Goal: Task Accomplishment & Management: Complete application form

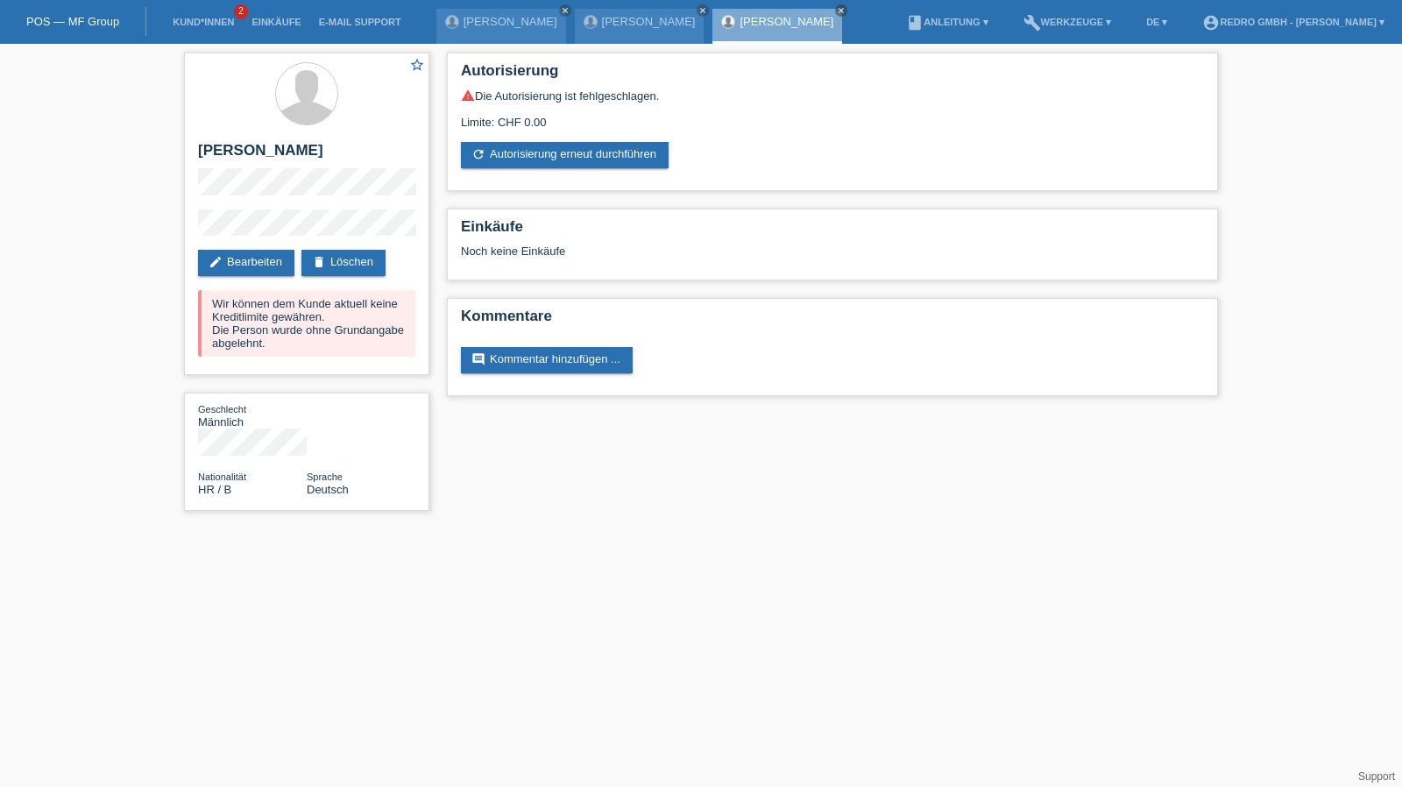
click at [217, 16] on li "Kund*innen 2" at bounding box center [203, 22] width 79 height 45
click at [216, 19] on link "Kund*innen" at bounding box center [203, 22] width 79 height 11
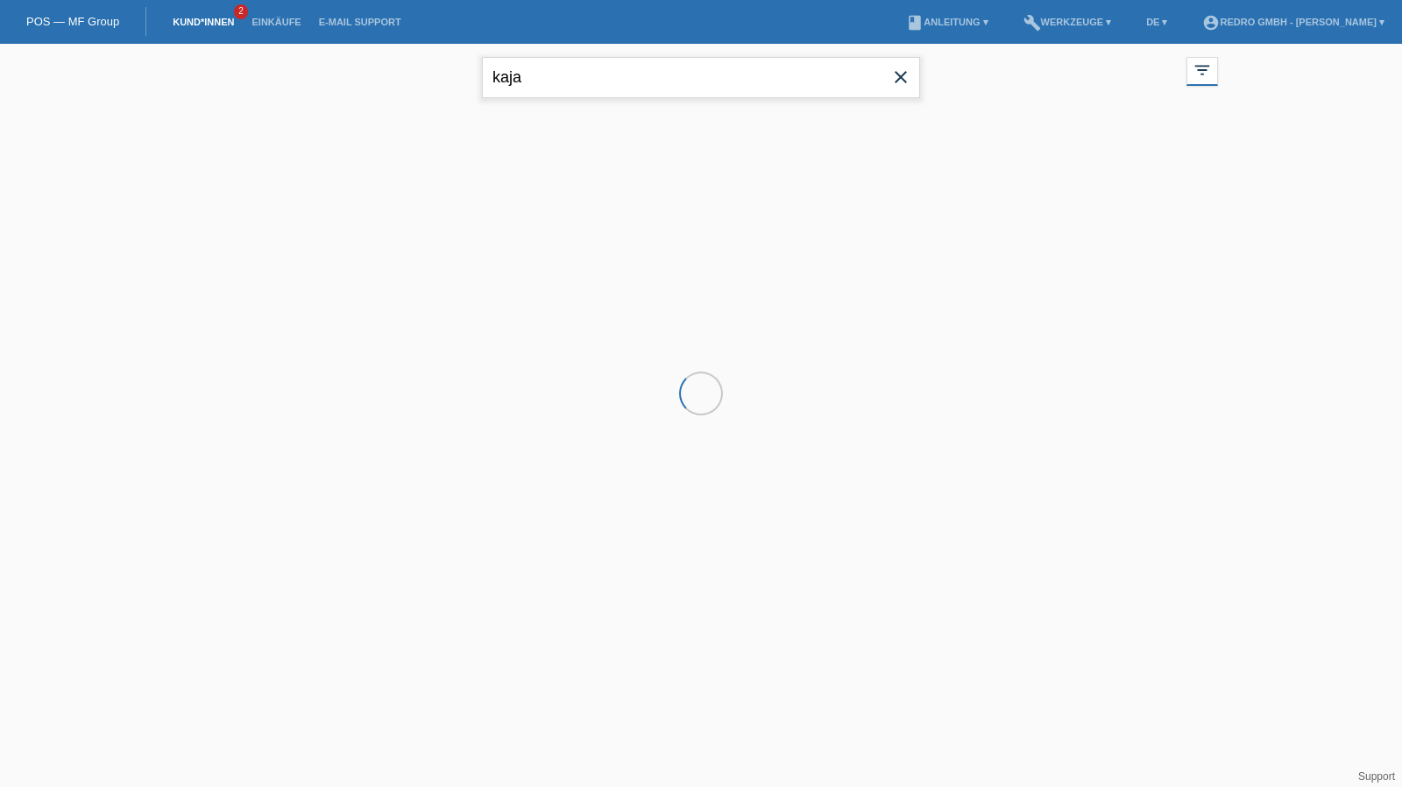
click at [702, 71] on input "kaja" at bounding box center [701, 77] width 438 height 41
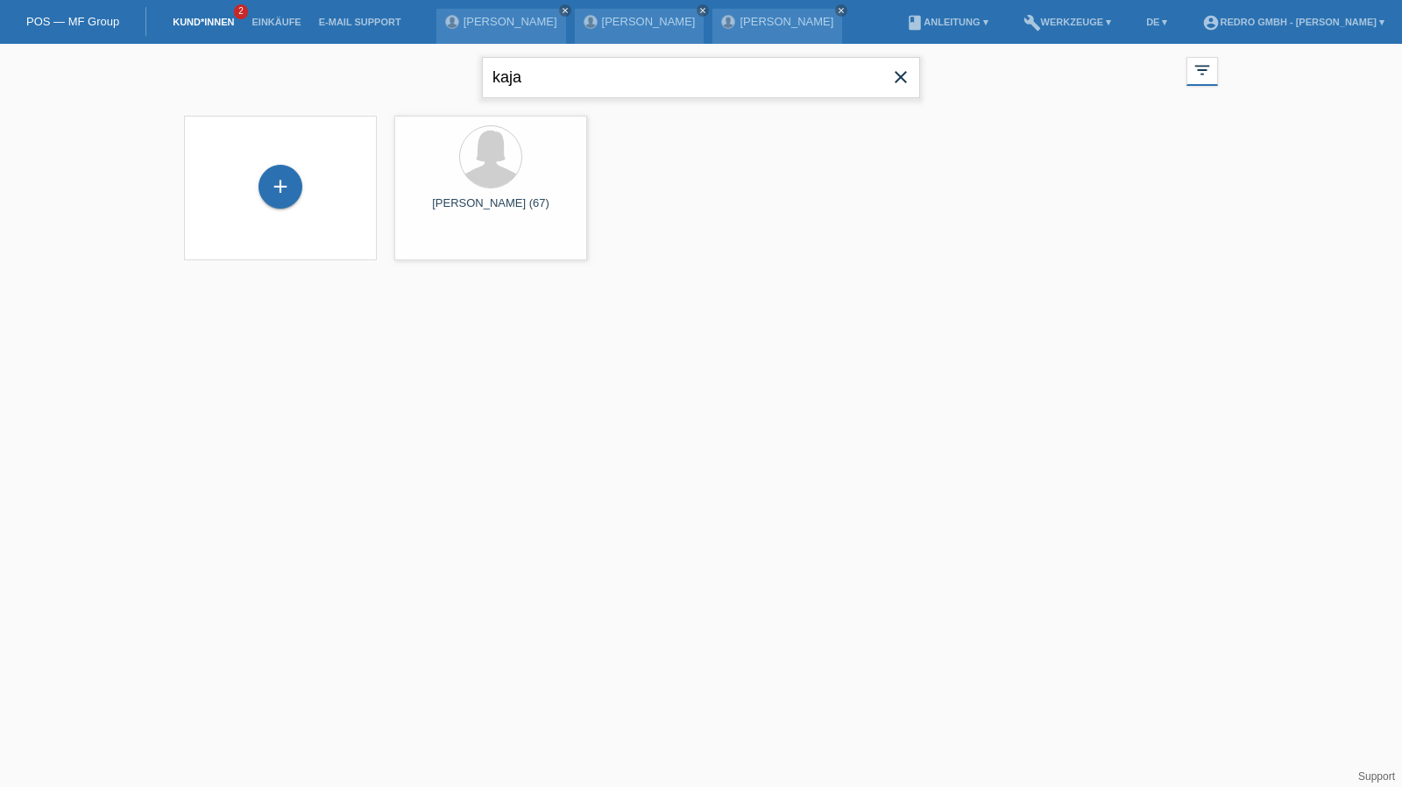
click at [702, 71] on input "kaja" at bounding box center [701, 77] width 438 height 41
type input "juarez"
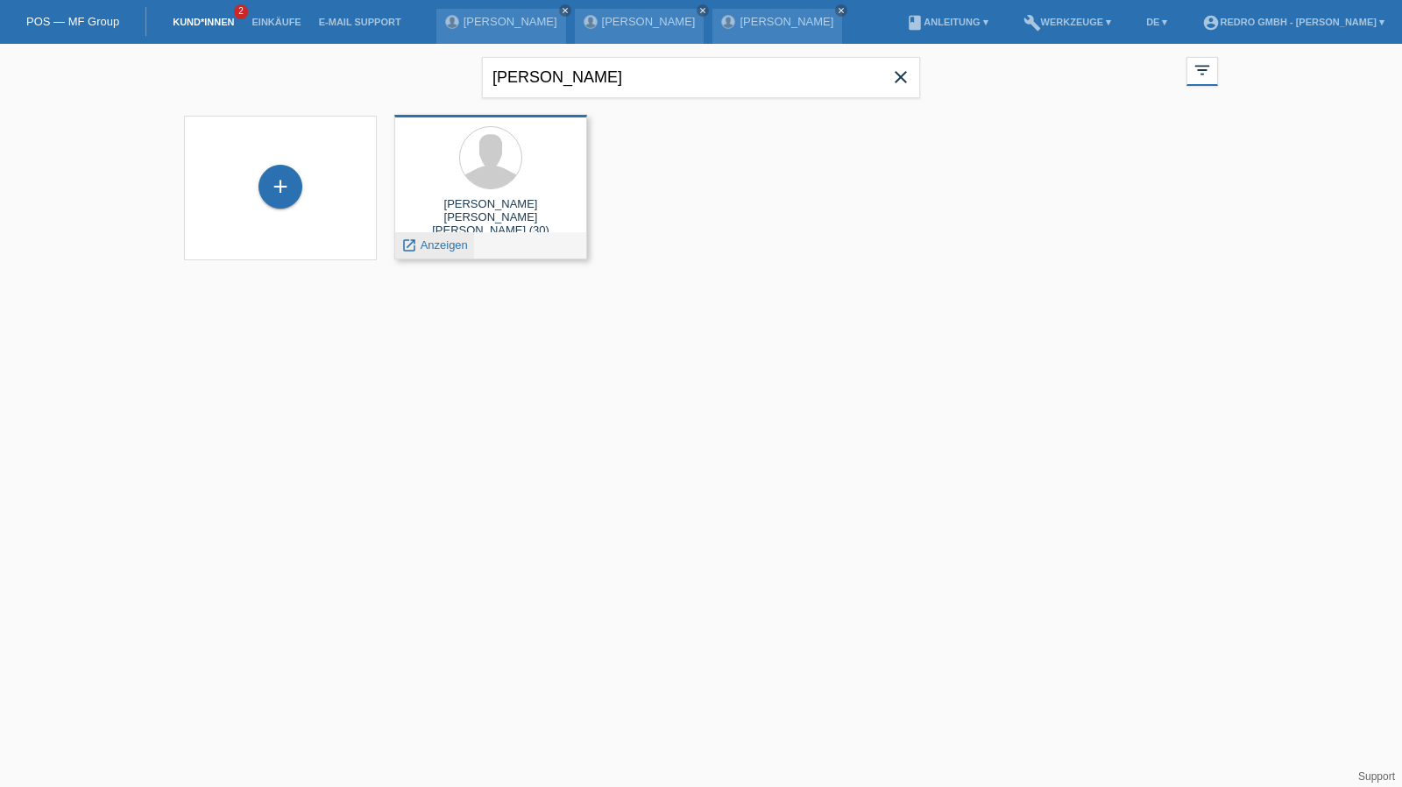
click at [423, 248] on span "Anzeigen" at bounding box center [444, 244] width 47 height 13
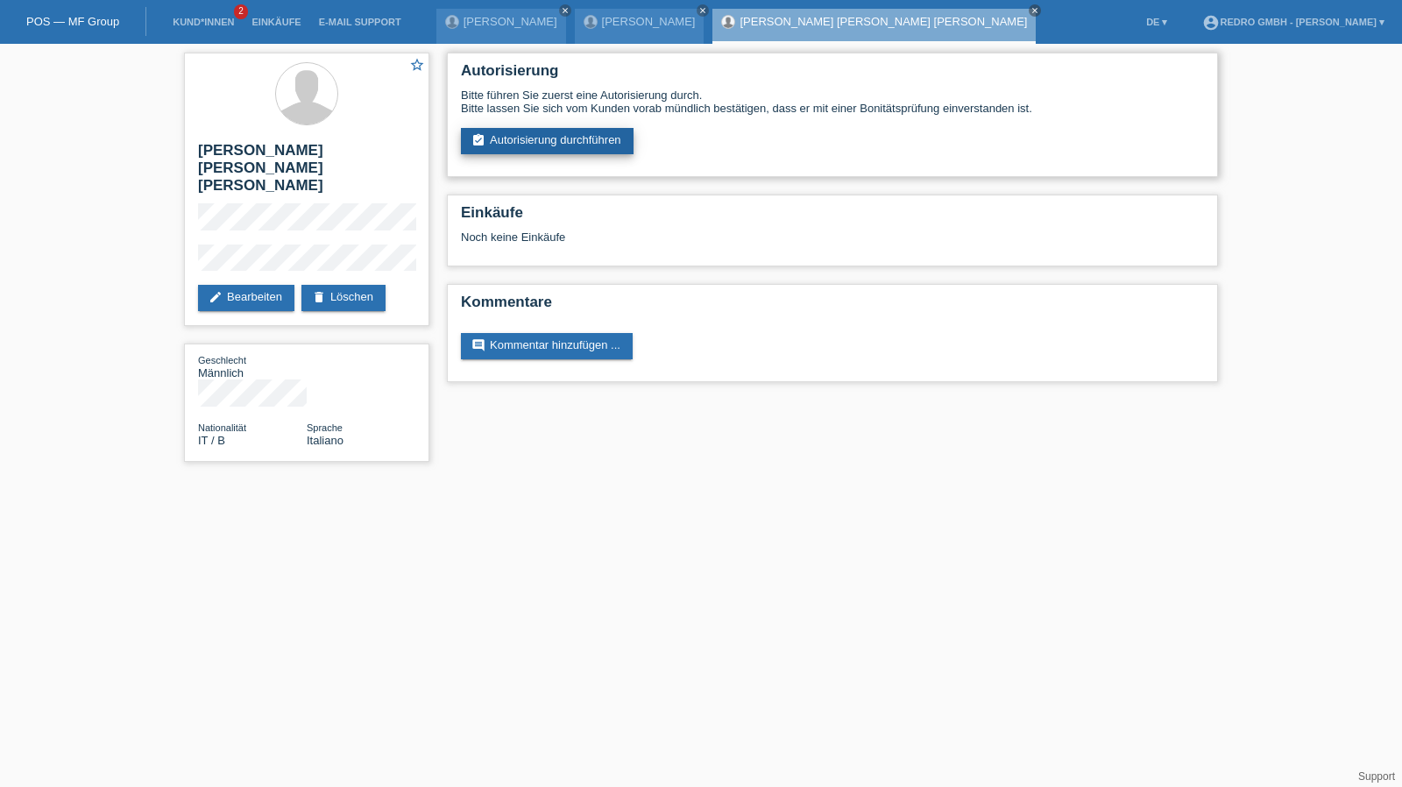
click at [547, 135] on link "assignment_turned_in Autorisierung durchführen" at bounding box center [547, 141] width 173 height 26
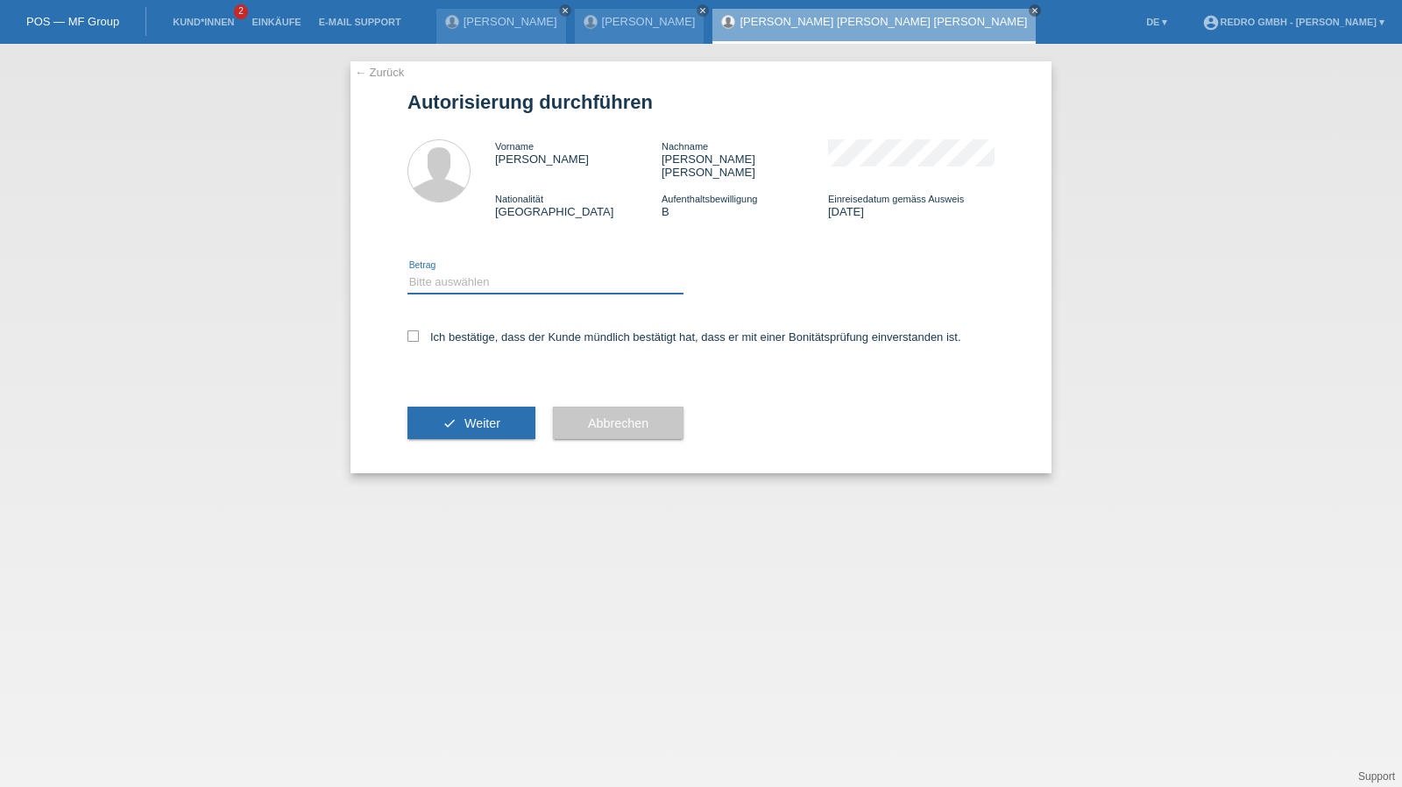
drag, startPoint x: 470, startPoint y: 266, endPoint x: 469, endPoint y: 280, distance: 14.9
click at [470, 272] on select "Bitte auswählen CHF 1.00 - CHF 499.00 CHF 500.00 - CHF 1'999.00 CHF 2'000.00 - …" at bounding box center [546, 282] width 276 height 21
select select "1"
click at [408, 272] on select "Bitte auswählen CHF 1.00 - CHF 499.00 CHF 500.00 - CHF 1'999.00 CHF 2'000.00 - …" at bounding box center [546, 282] width 276 height 21
click at [443, 330] on label "Ich bestätige, dass der Kunde mündlich bestätigt hat, dass er mit einer Bonität…" at bounding box center [685, 336] width 554 height 13
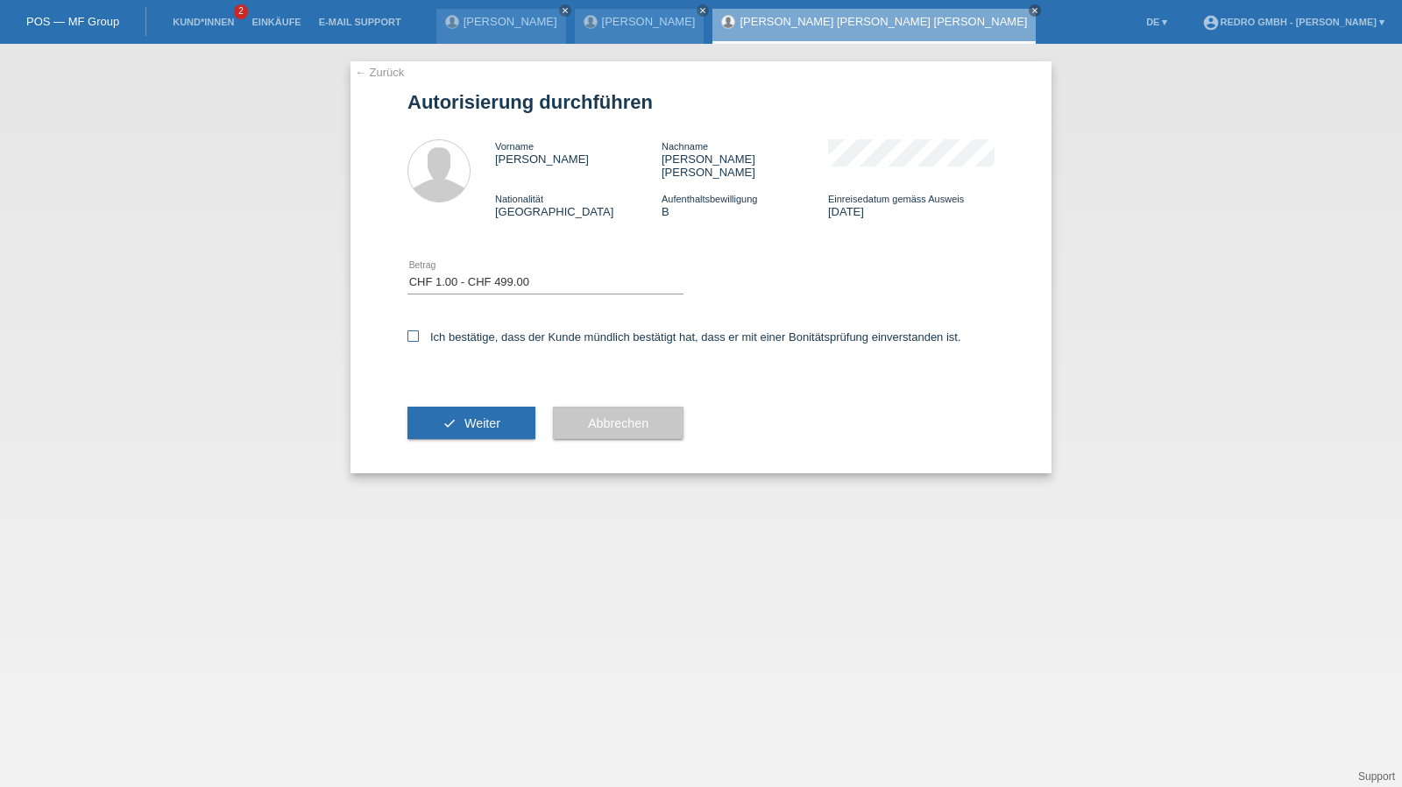
click at [419, 330] on input "Ich bestätige, dass der Kunde mündlich bestätigt hat, dass er mit einer Bonität…" at bounding box center [413, 335] width 11 height 11
checkbox input "true"
click at [452, 413] on button "check Weiter" at bounding box center [472, 423] width 128 height 33
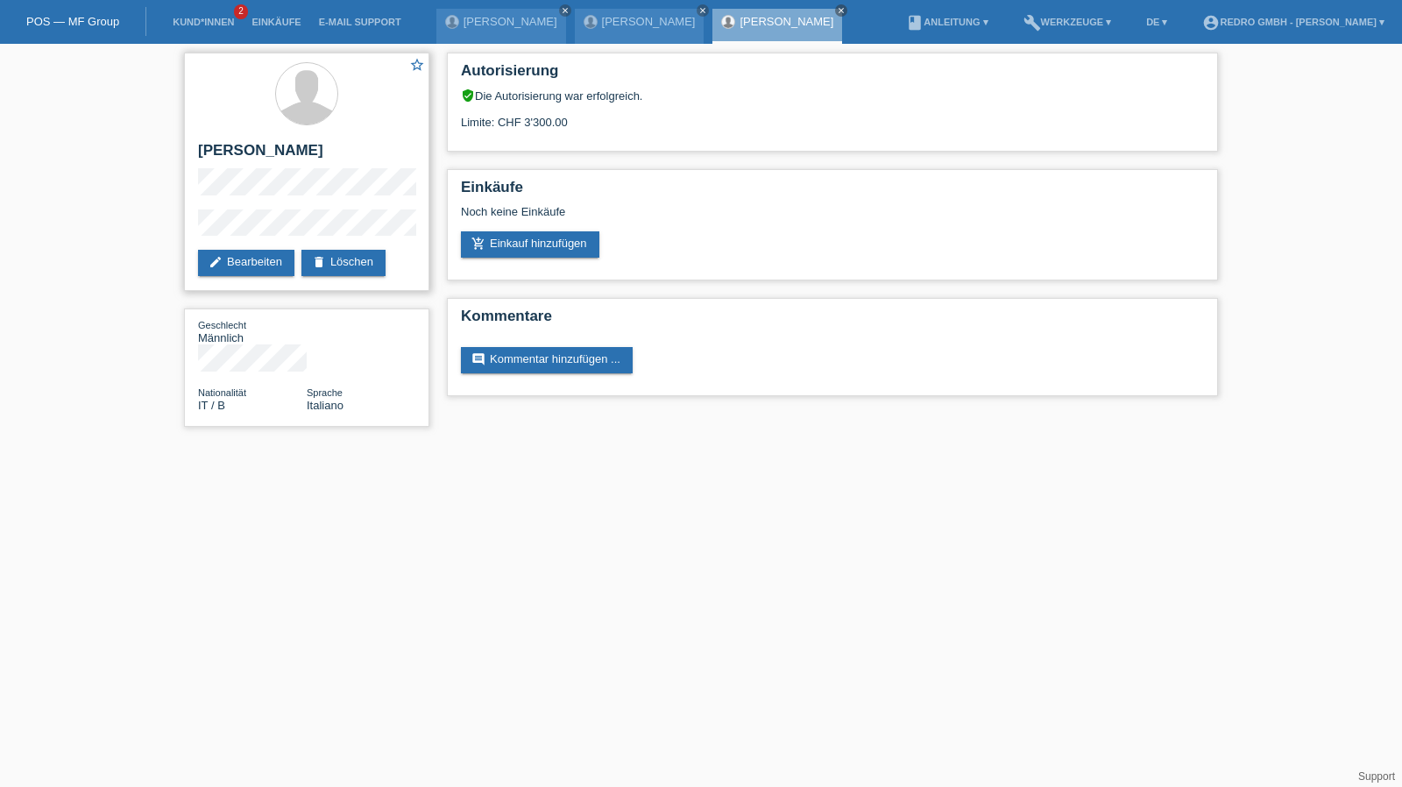
click at [240, 142] on h2 "[PERSON_NAME] [PERSON_NAME] [PERSON_NAME]" at bounding box center [306, 155] width 217 height 26
click at [240, 142] on h2 "Juarez Gustavo Fernandes Pozza" at bounding box center [306, 155] width 217 height 26
copy div "Juarez Gustavo Fernandes Pozza"
click at [157, 249] on div "star_border Juarez Gustavo Fernandes Pozza edit Bearbeiten delete Löschen Gesch…" at bounding box center [701, 244] width 1402 height 401
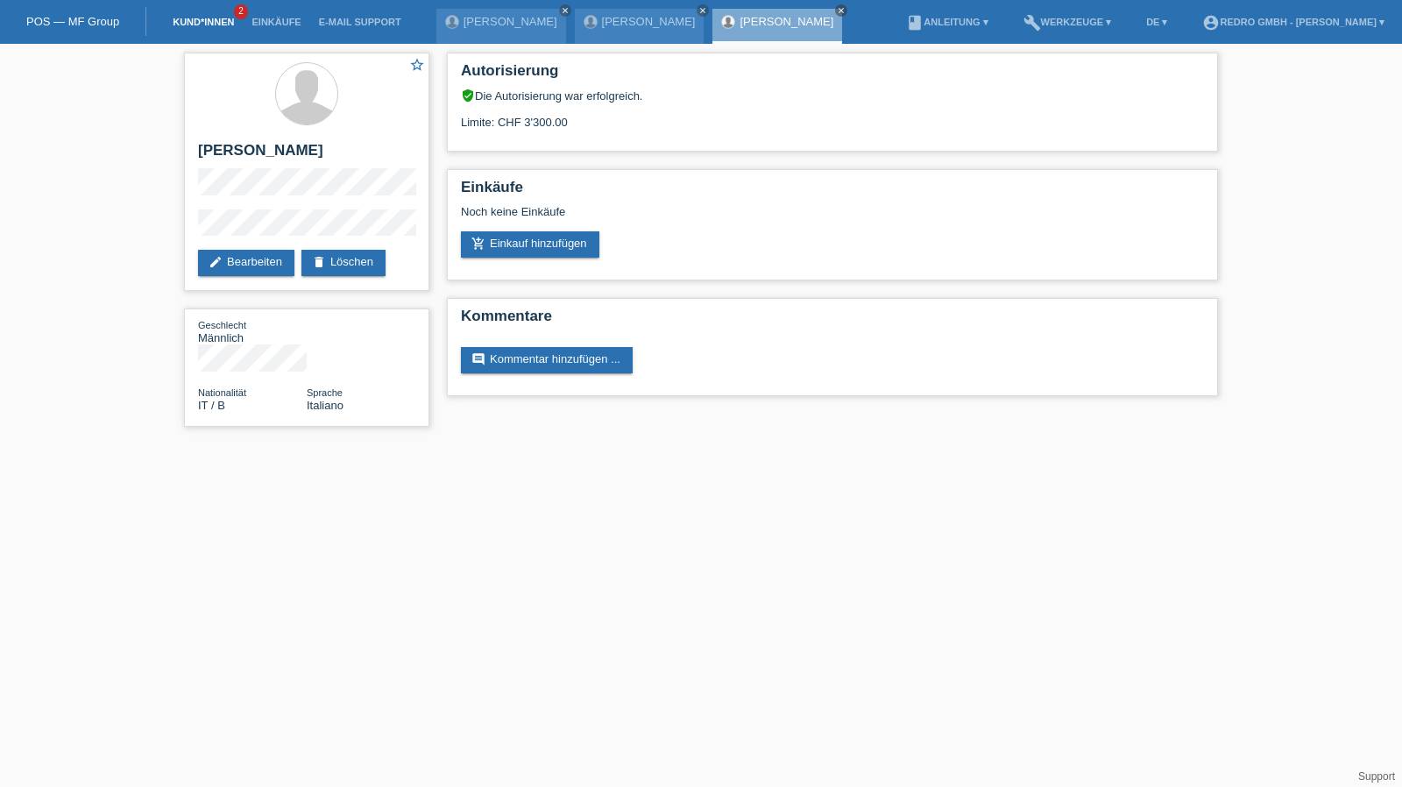
click at [187, 20] on link "Kund*innen" at bounding box center [203, 22] width 79 height 11
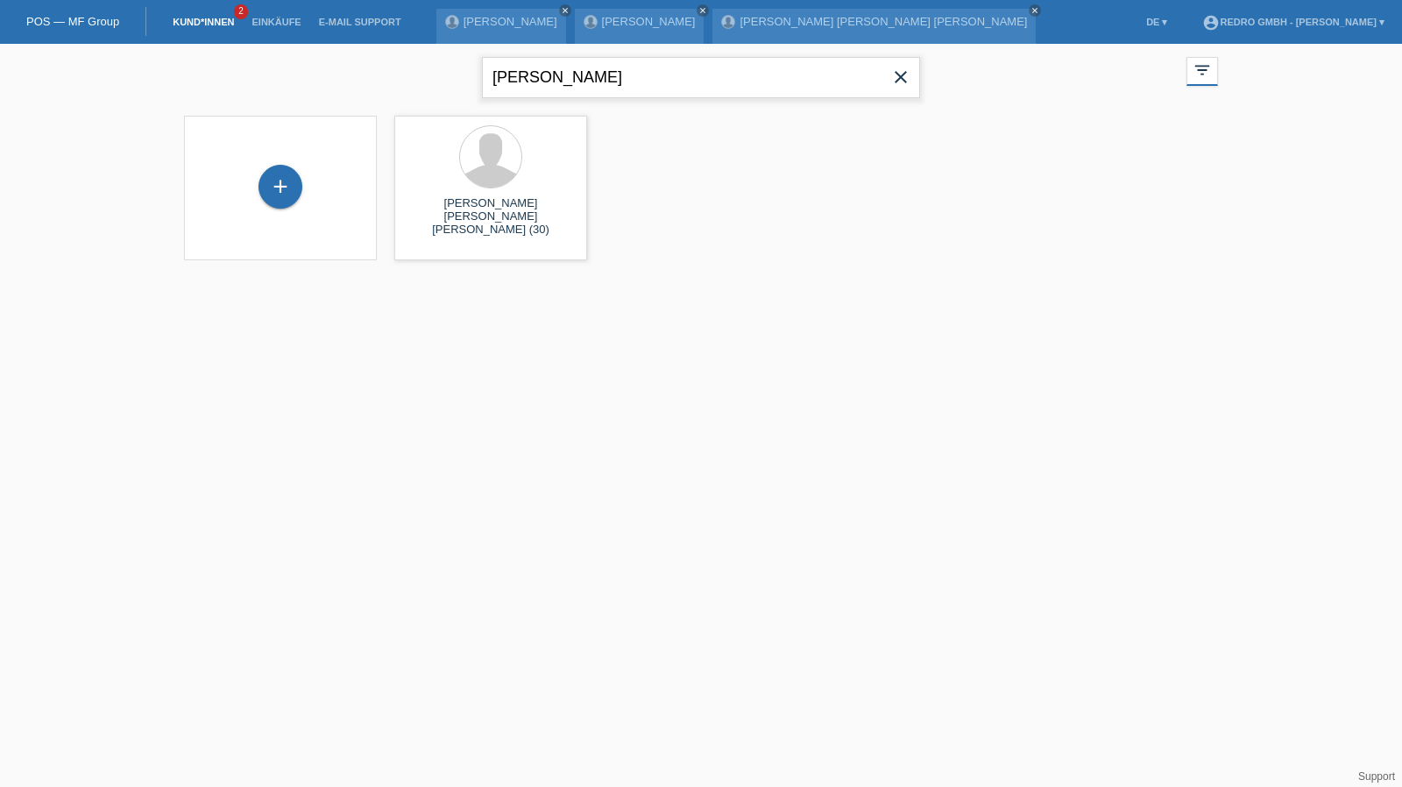
click at [657, 87] on input "[PERSON_NAME]" at bounding box center [701, 77] width 438 height 41
paste input "Ratheeswaran"
type input "Ratheeswaran"
click at [423, 243] on span "Anzeigen" at bounding box center [444, 244] width 47 height 13
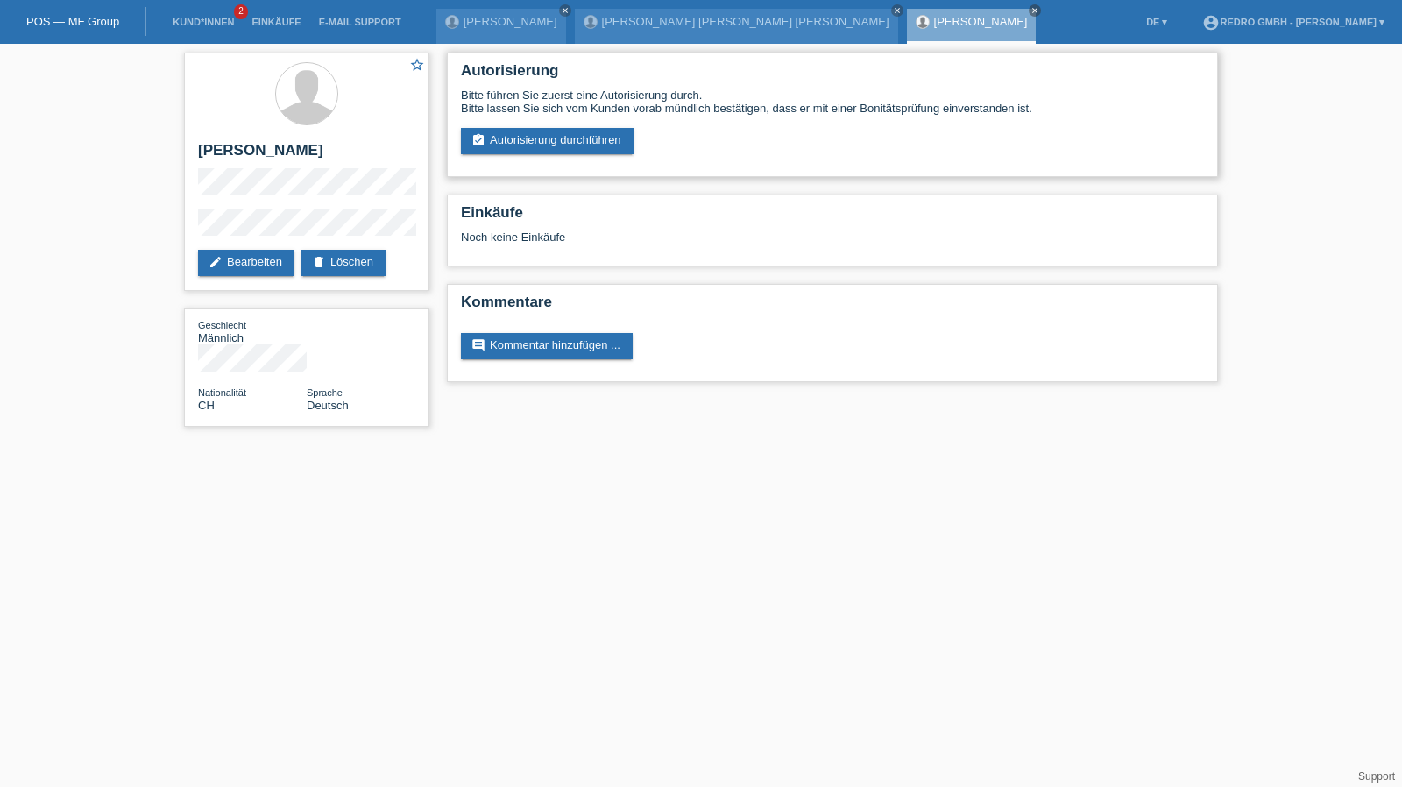
click at [515, 119] on div "Bitte führen Sie zuerst eine Autorisierung durch. Bitte lassen Sie sich vom Kun…" at bounding box center [832, 122] width 743 height 66
click at [515, 139] on link "assignment_turned_in Autorisierung durchführen" at bounding box center [547, 141] width 173 height 26
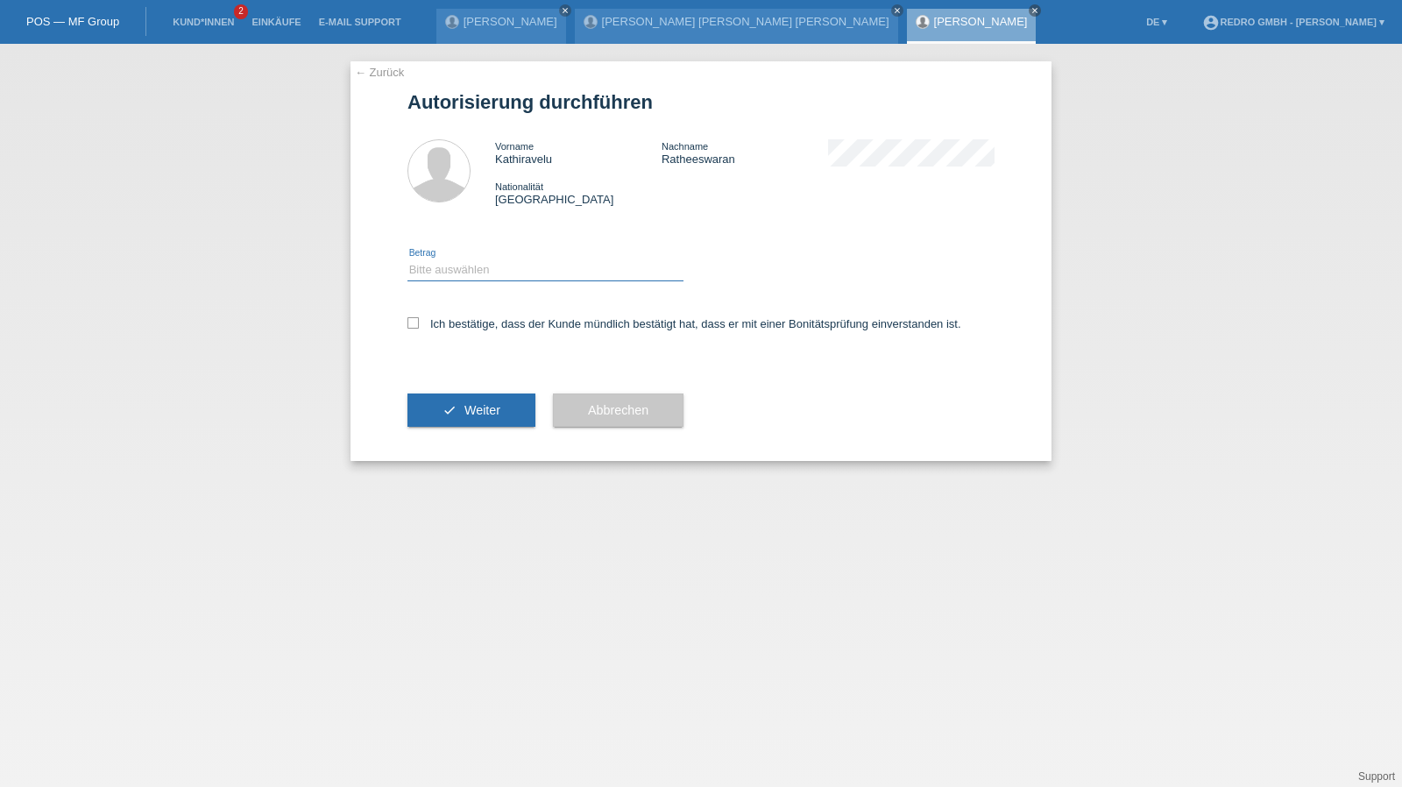
drag, startPoint x: 524, startPoint y: 260, endPoint x: 500, endPoint y: 279, distance: 30.7
click at [524, 260] on select "Bitte auswählen CHF 1.00 - CHF 499.00 CHF 500.00 - CHF 1'999.00 CHF 2'000.00 - …" at bounding box center [546, 269] width 276 height 21
select select "1"
click at [408, 259] on select "Bitte auswählen CHF 1.00 - CHF 499.00 CHF 500.00 - CHF 1'999.00 CHF 2'000.00 - …" at bounding box center [546, 269] width 276 height 21
click at [453, 326] on label "Ich bestätige, dass der Kunde mündlich bestätigt hat, dass er mit einer Bonität…" at bounding box center [685, 323] width 554 height 13
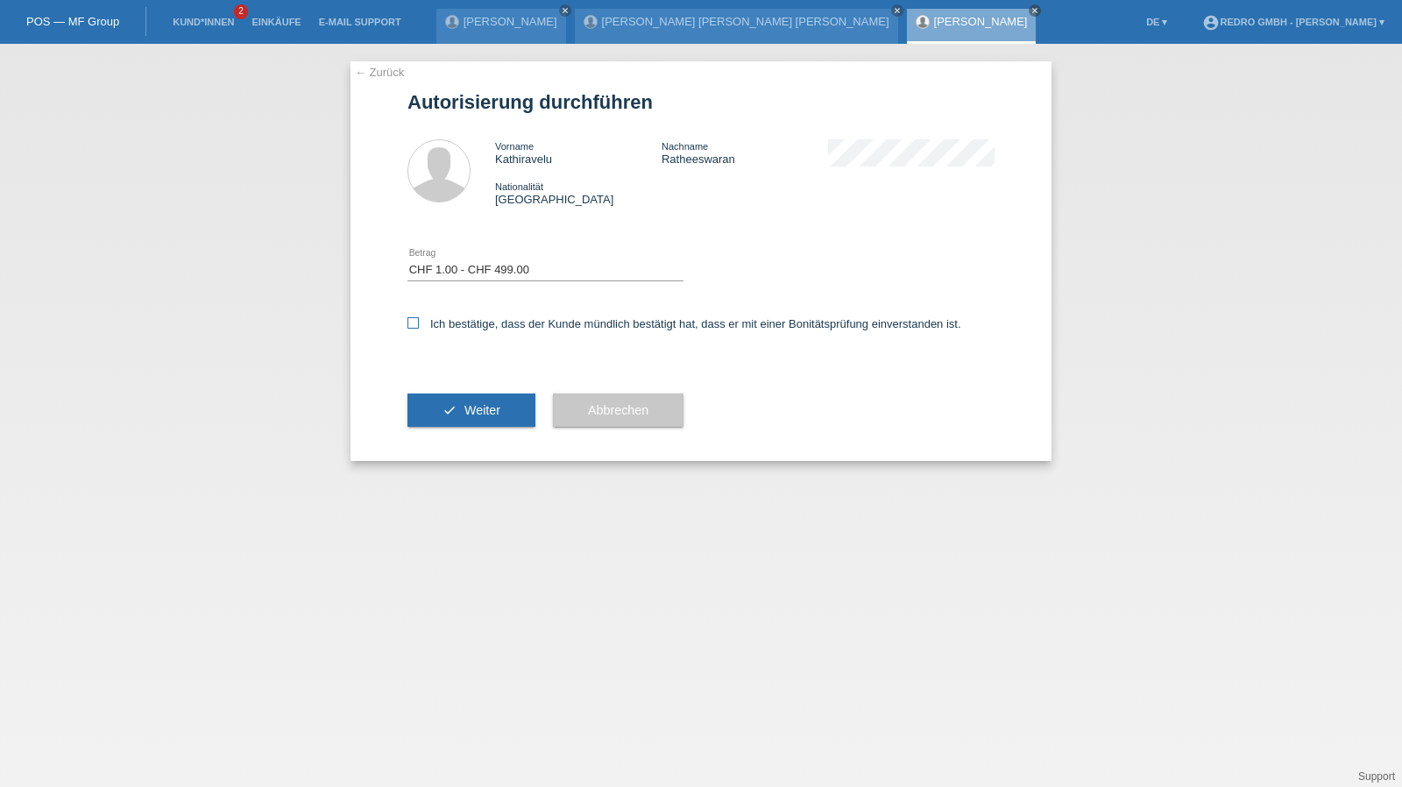
click at [419, 326] on input "Ich bestätige, dass der Kunde mündlich bestätigt hat, dass er mit einer Bonität…" at bounding box center [413, 322] width 11 height 11
checkbox input "true"
click at [466, 401] on button "check Weiter" at bounding box center [472, 410] width 128 height 33
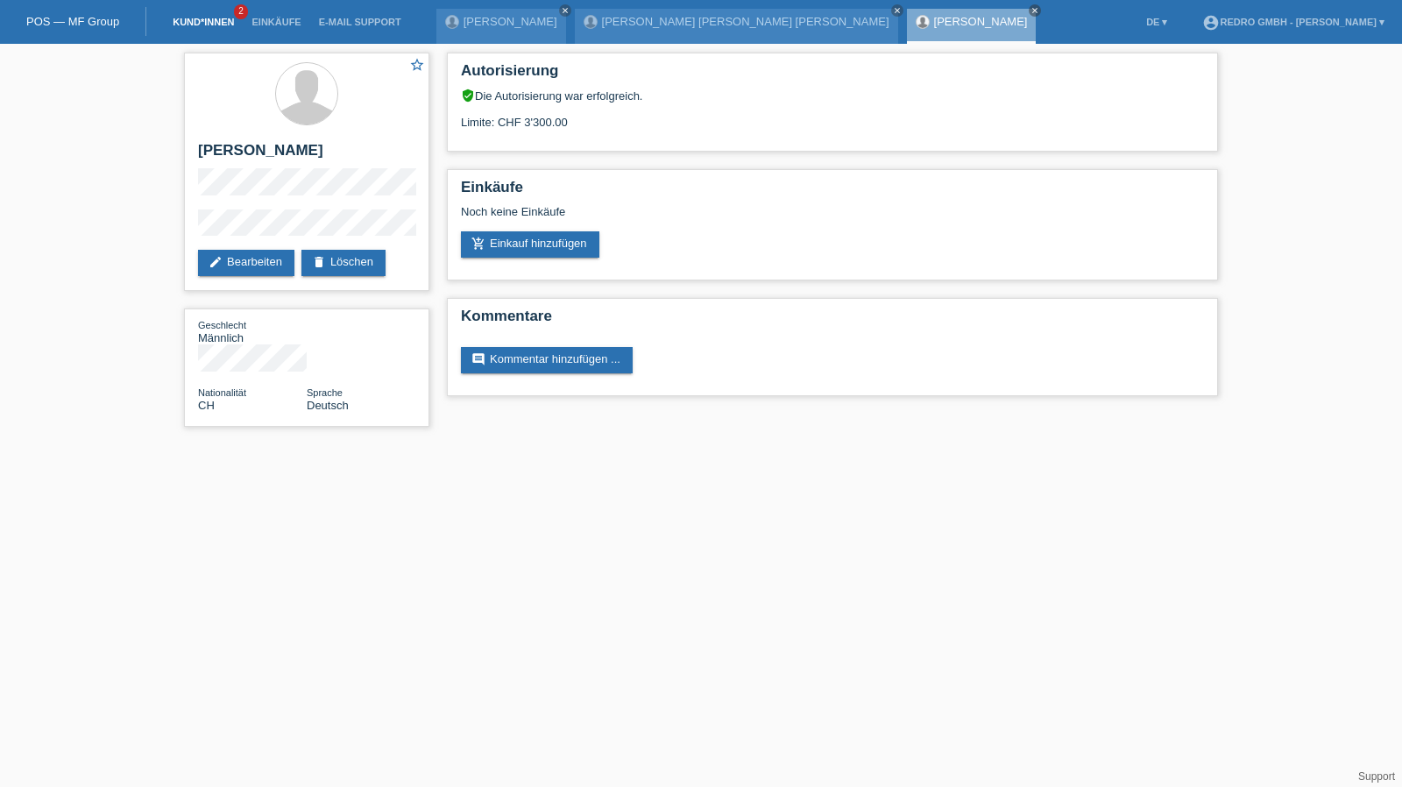
click at [202, 22] on link "Kund*innen" at bounding box center [203, 22] width 79 height 11
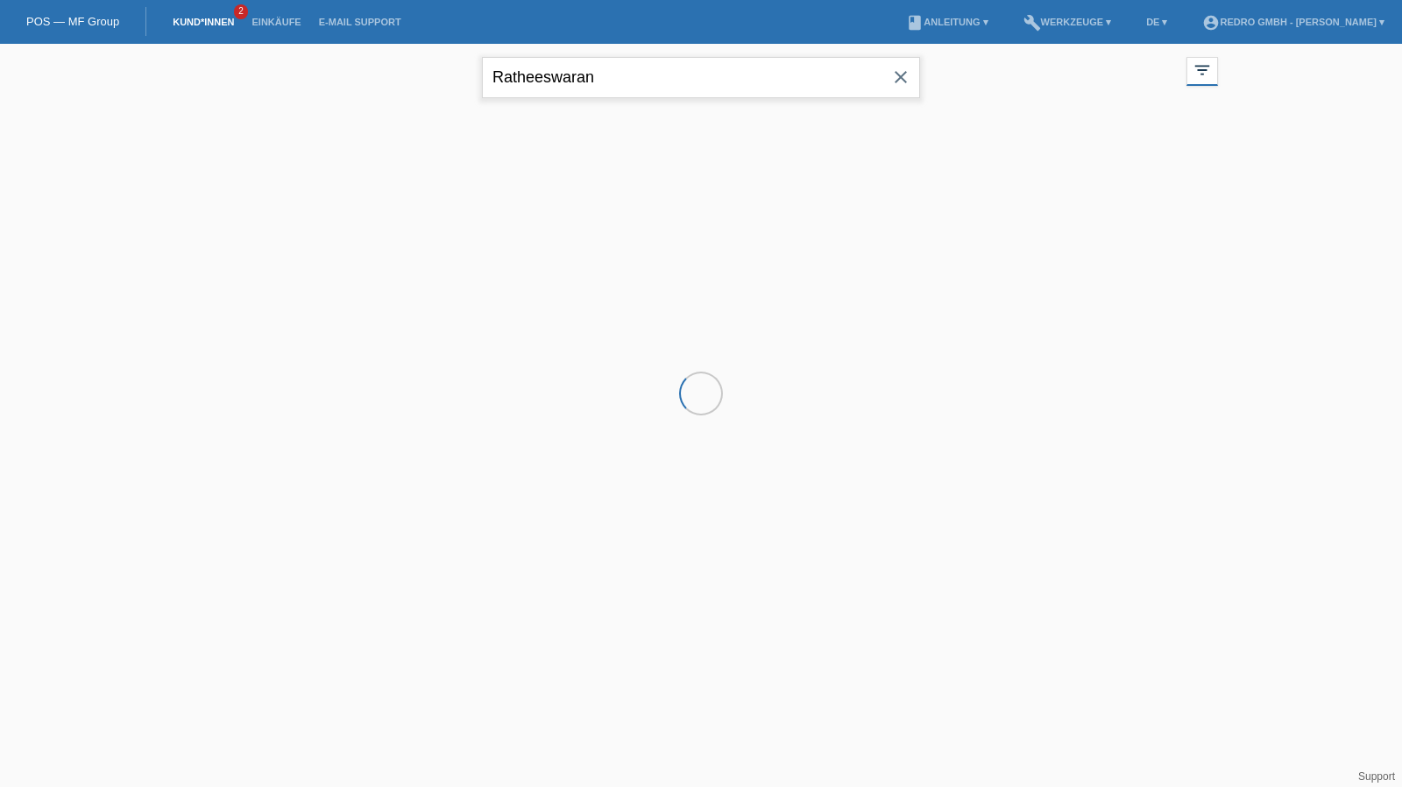
click at [658, 66] on input "Ratheeswaran" at bounding box center [701, 77] width 438 height 41
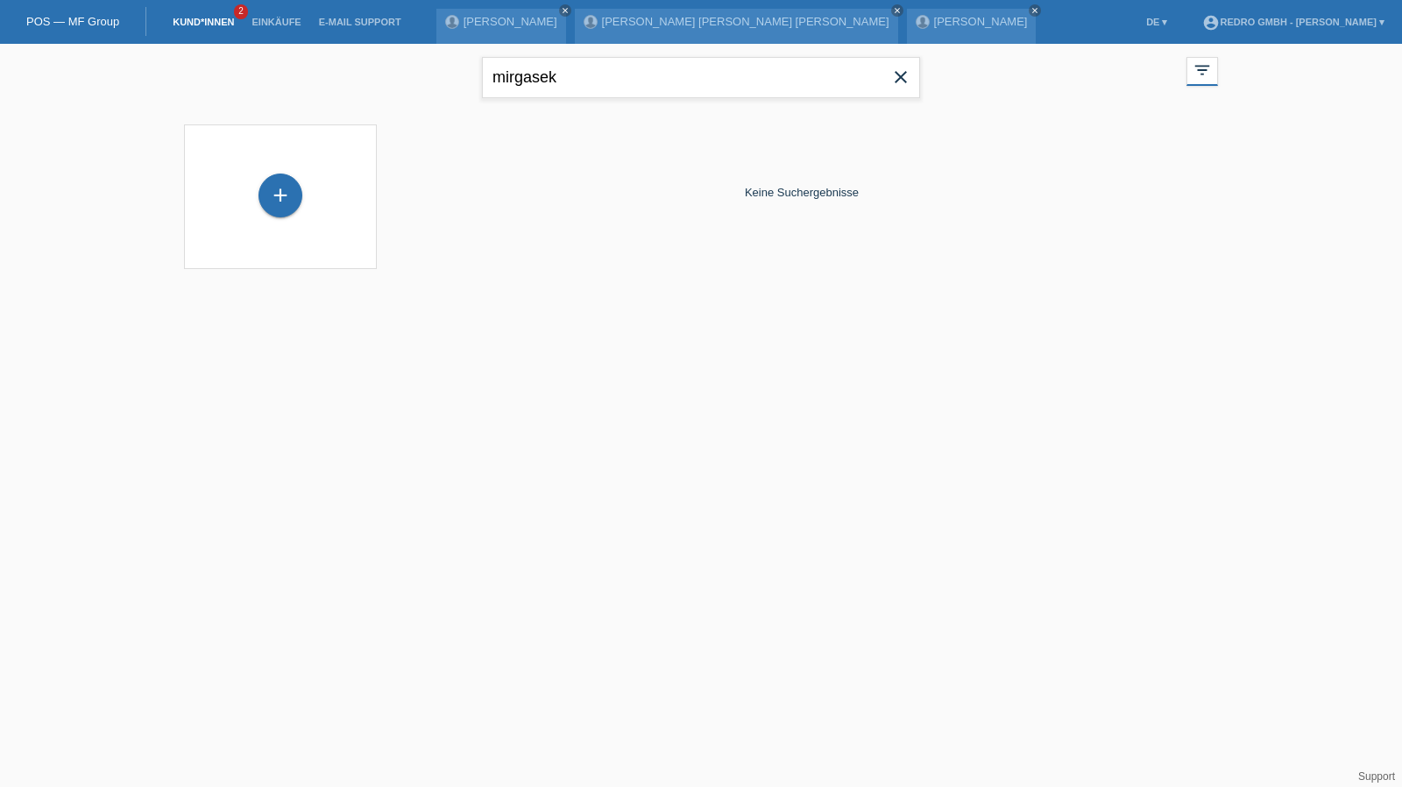
drag, startPoint x: 626, startPoint y: 52, endPoint x: 624, endPoint y: 60, distance: 8.9
click at [626, 52] on div "mirgasek close" at bounding box center [701, 75] width 438 height 63
click at [624, 60] on input "mirgasek" at bounding box center [701, 77] width 438 height 41
type input "mirga"
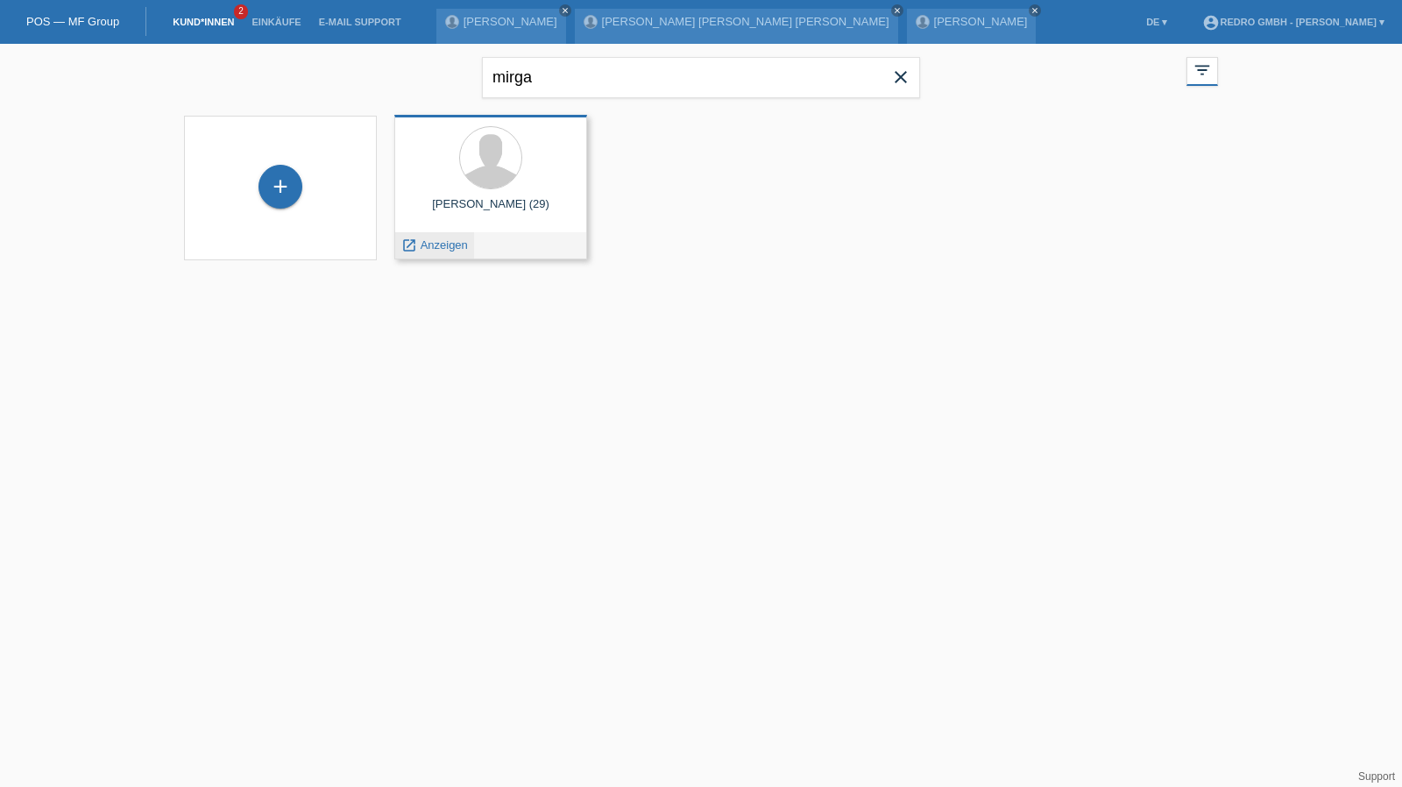
click at [451, 245] on span "Anzeigen" at bounding box center [444, 244] width 47 height 13
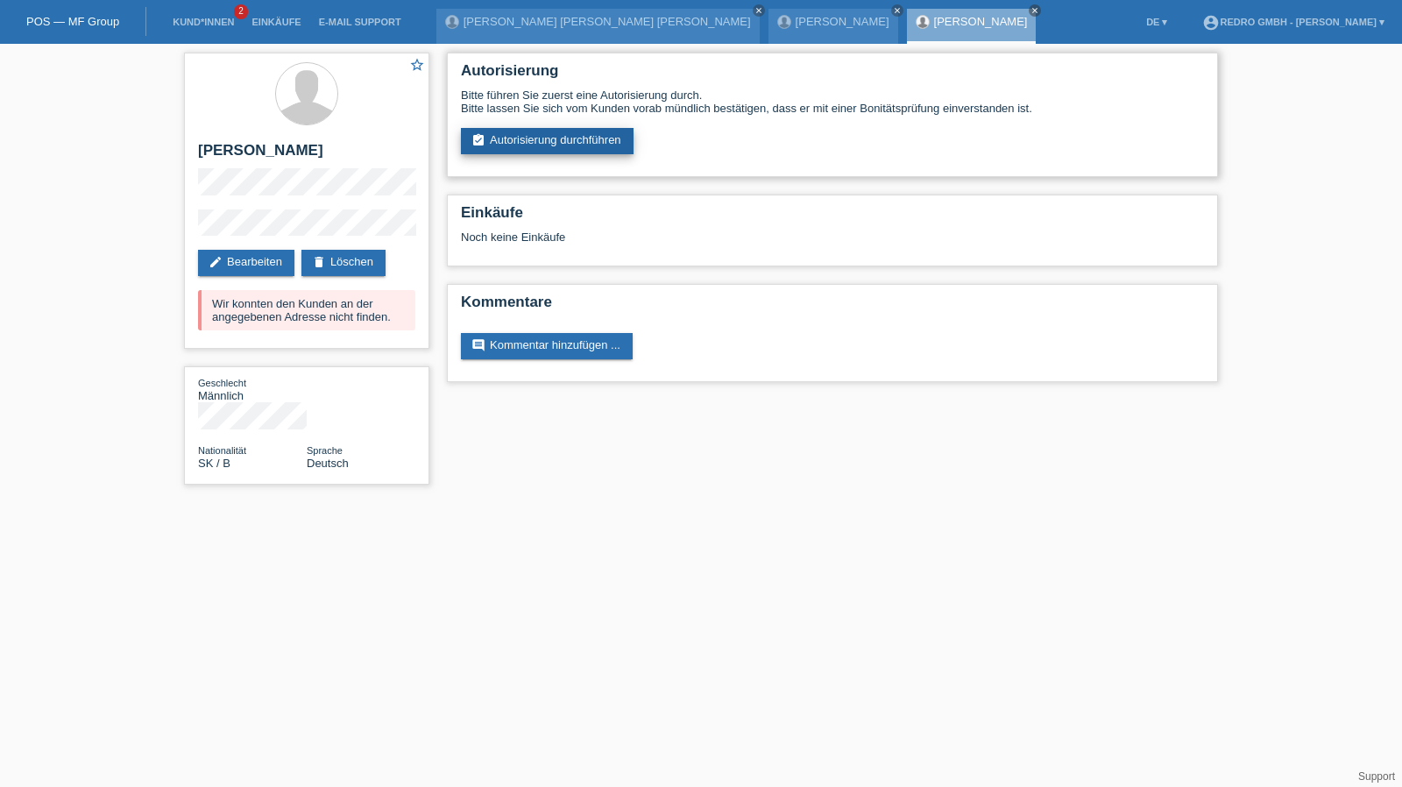
click at [531, 148] on link "assignment_turned_in Autorisierung durchführen" at bounding box center [547, 141] width 173 height 26
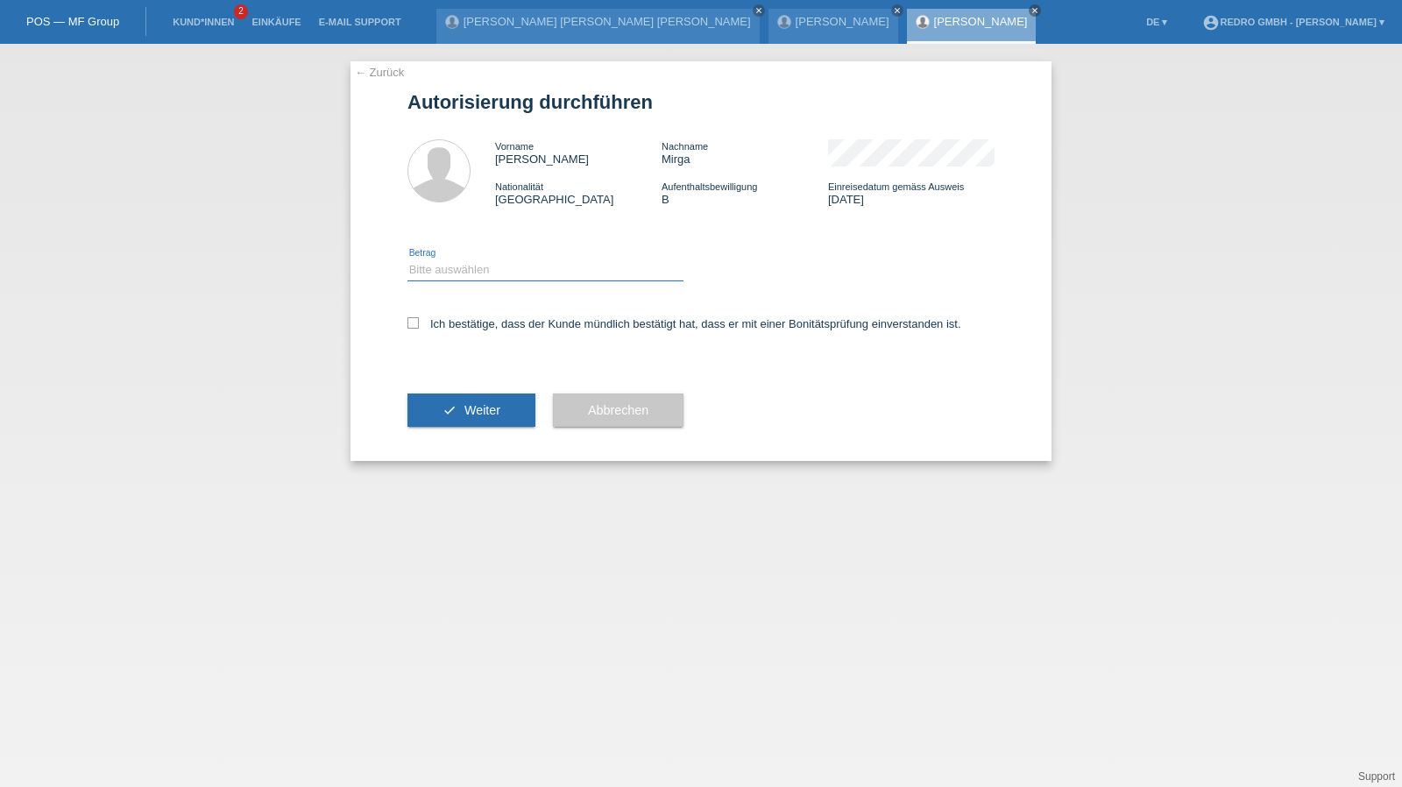
click at [538, 278] on select "Bitte auswählen CHF 1.00 - CHF 499.00 CHF 500.00 - CHF 1'999.00 CHF 2'000.00 - …" at bounding box center [546, 269] width 276 height 21
select select "1"
click at [408, 259] on select "Bitte auswählen CHF 1.00 - CHF 499.00 CHF 500.00 - CHF 1'999.00 CHF 2'000.00 - …" at bounding box center [546, 269] width 276 height 21
click at [519, 330] on label "Ich bestätige, dass der Kunde mündlich bestätigt hat, dass er mit einer Bonität…" at bounding box center [685, 323] width 554 height 13
click at [419, 329] on input "Ich bestätige, dass der Kunde mündlich bestätigt hat, dass er mit einer Bonität…" at bounding box center [413, 322] width 11 height 11
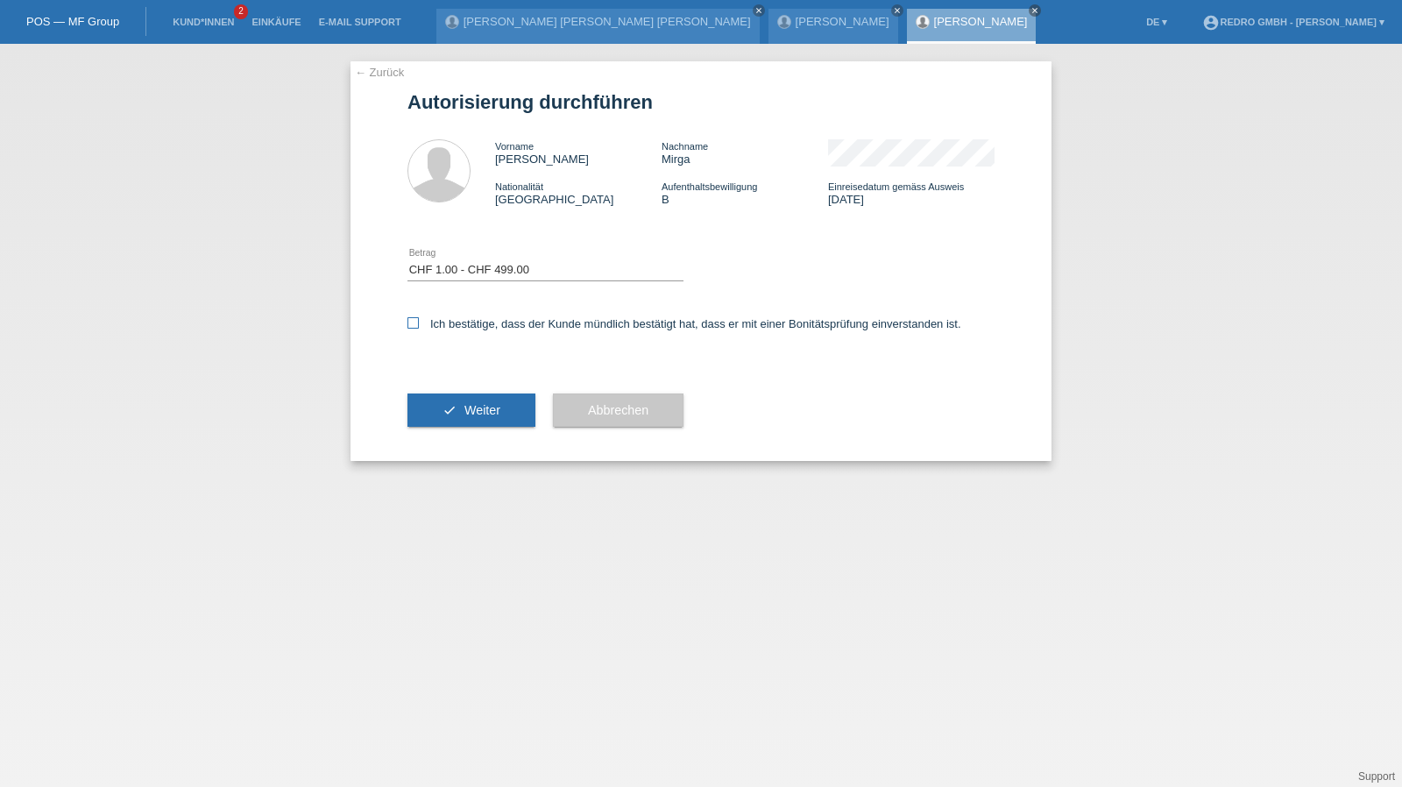
checkbox input "true"
click at [484, 394] on div "check Weiter" at bounding box center [472, 410] width 128 height 102
click at [489, 403] on span "Weiter" at bounding box center [483, 410] width 36 height 14
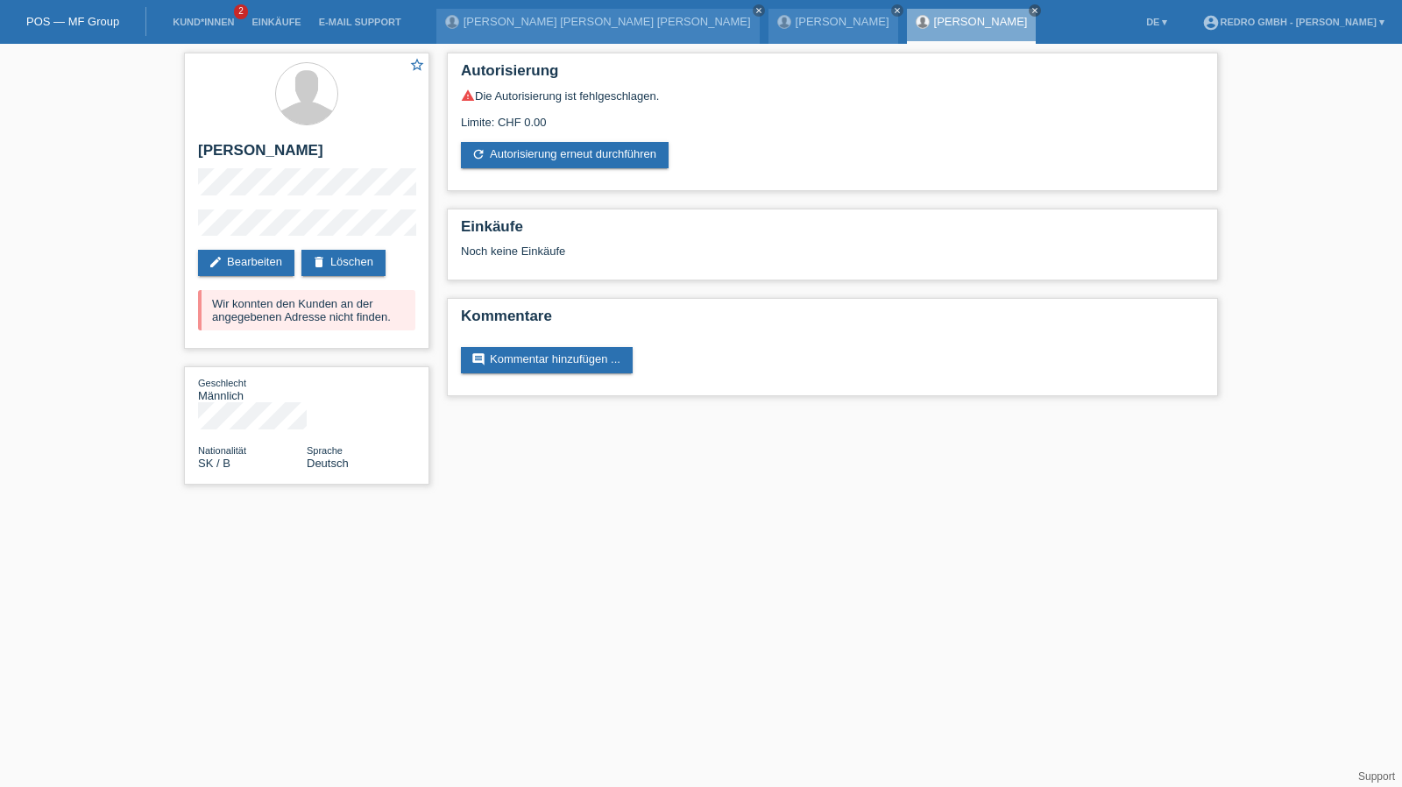
drag, startPoint x: 195, startPoint y: 6, endPoint x: 188, endPoint y: 24, distance: 18.9
click at [195, 6] on li "Kund*innen 2" at bounding box center [203, 22] width 79 height 45
click at [188, 24] on link "Kund*innen" at bounding box center [203, 22] width 79 height 11
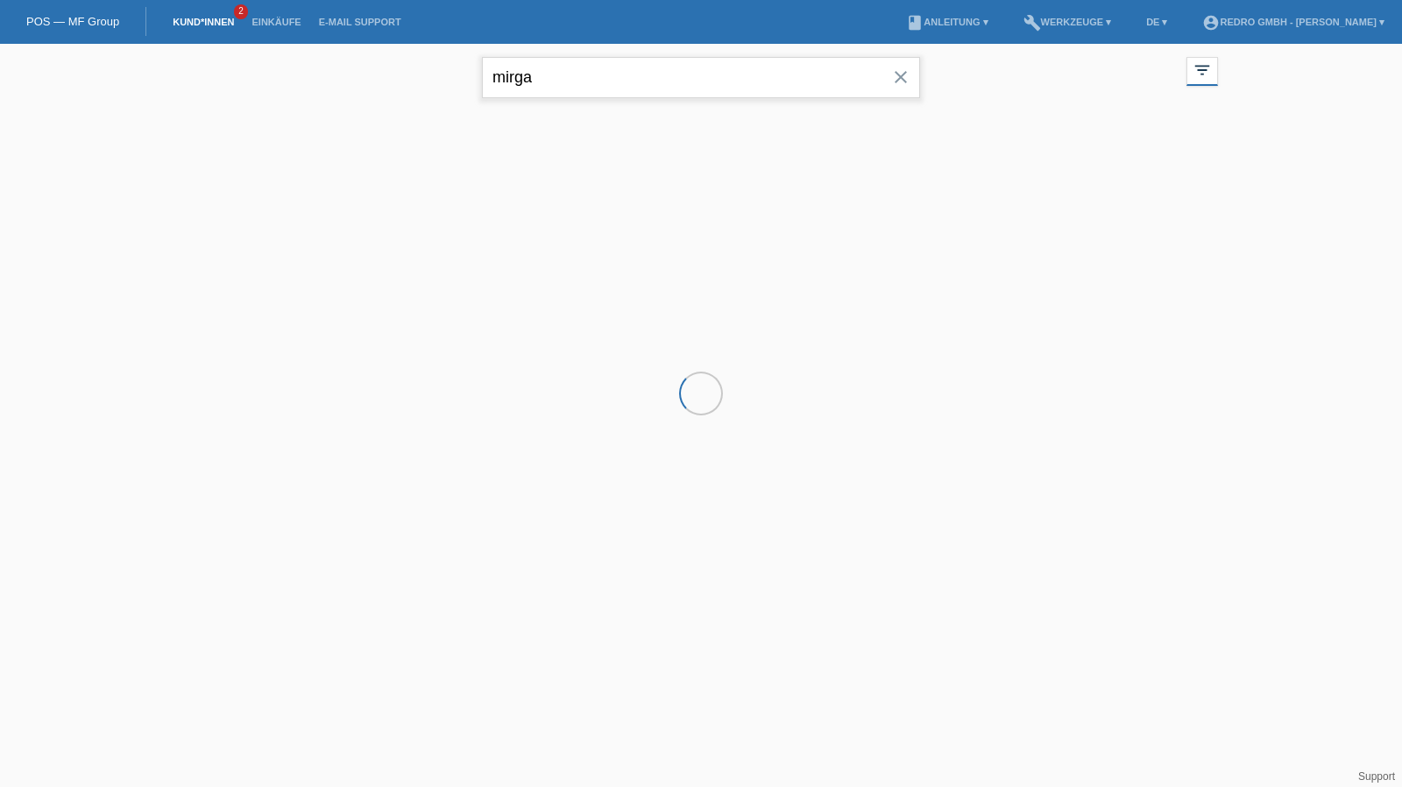
click at [614, 76] on input "mirga" at bounding box center [701, 77] width 438 height 41
paste input "[PERSON_NAME]"
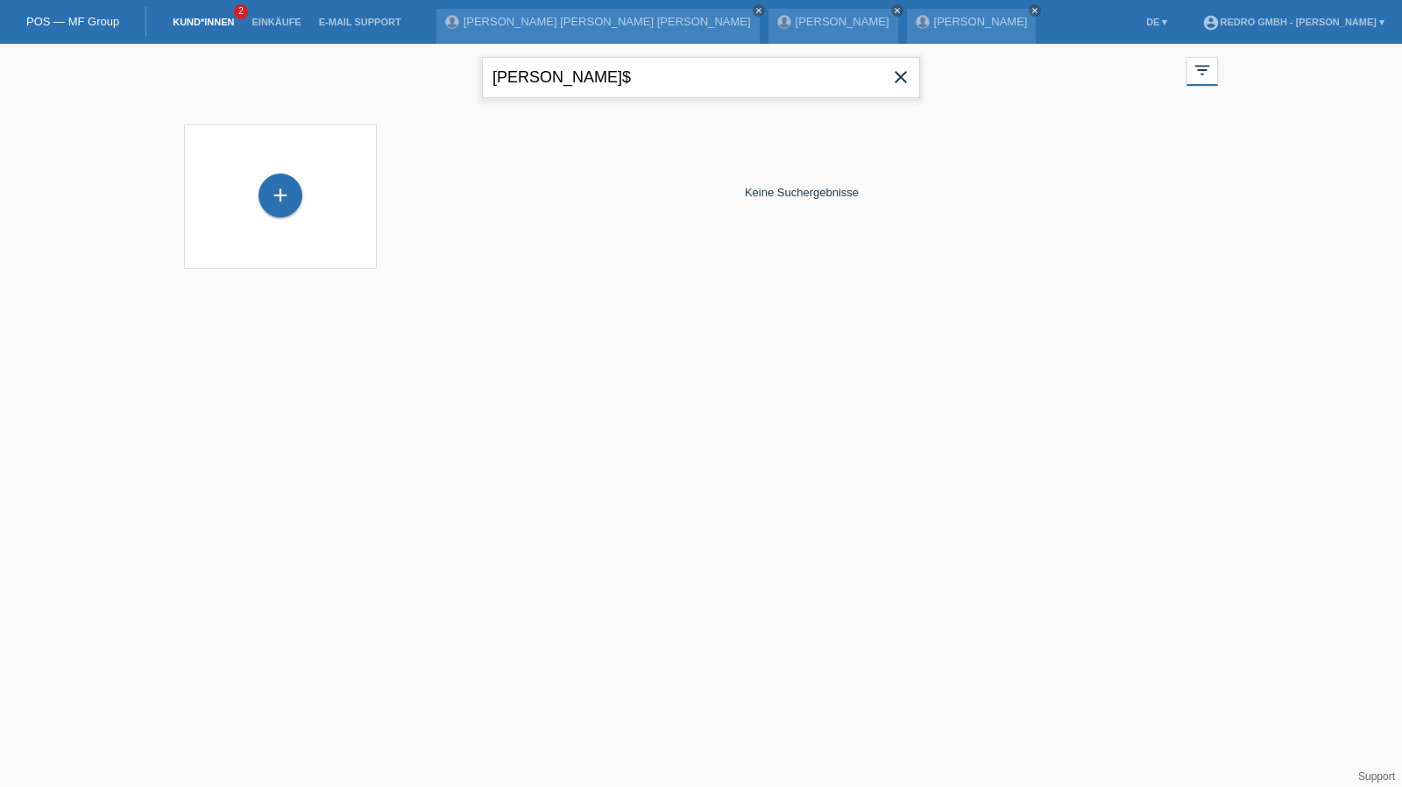
click at [578, 79] on input "[PERSON_NAME]$" at bounding box center [701, 77] width 438 height 41
type input "[PERSON_NAME]"
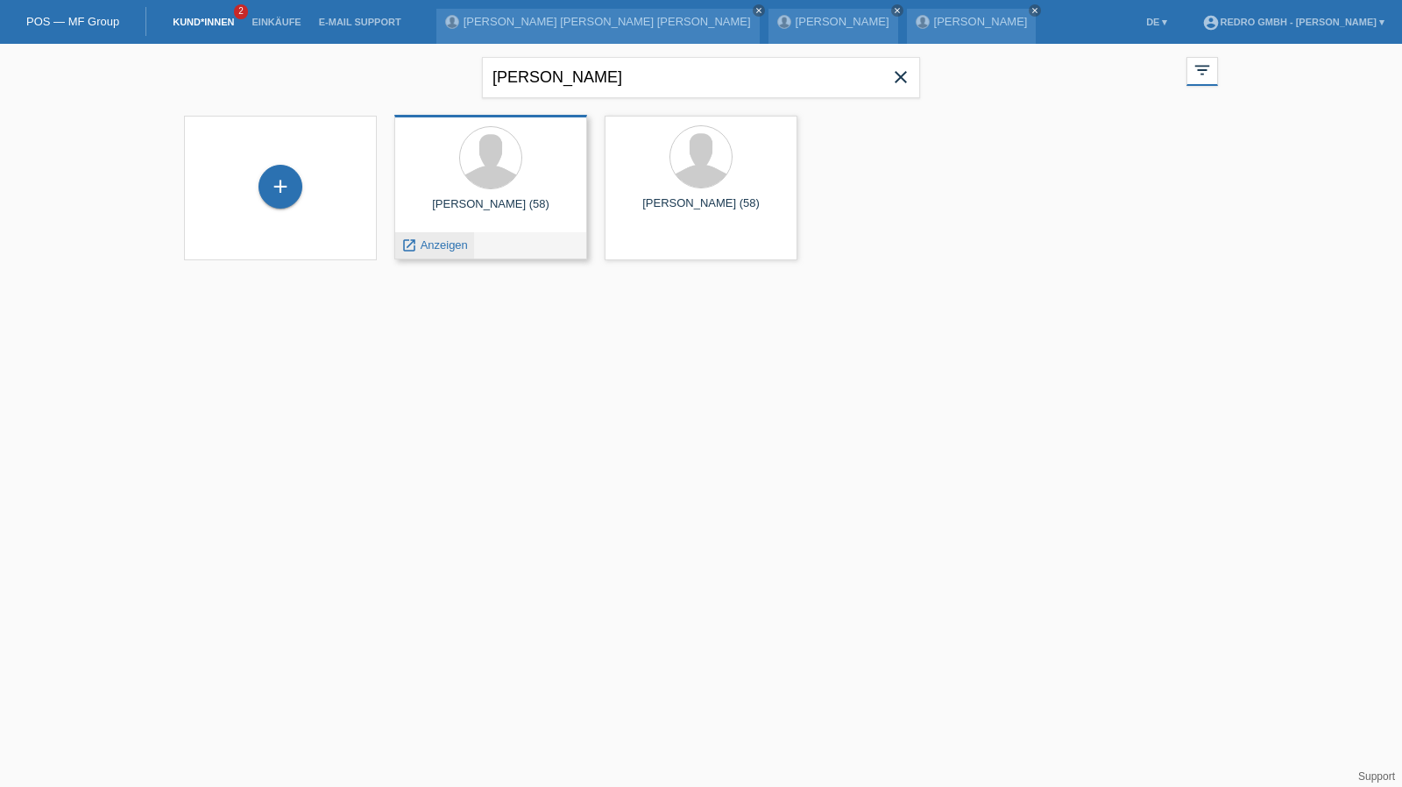
click at [447, 241] on span "Anzeigen" at bounding box center [444, 244] width 47 height 13
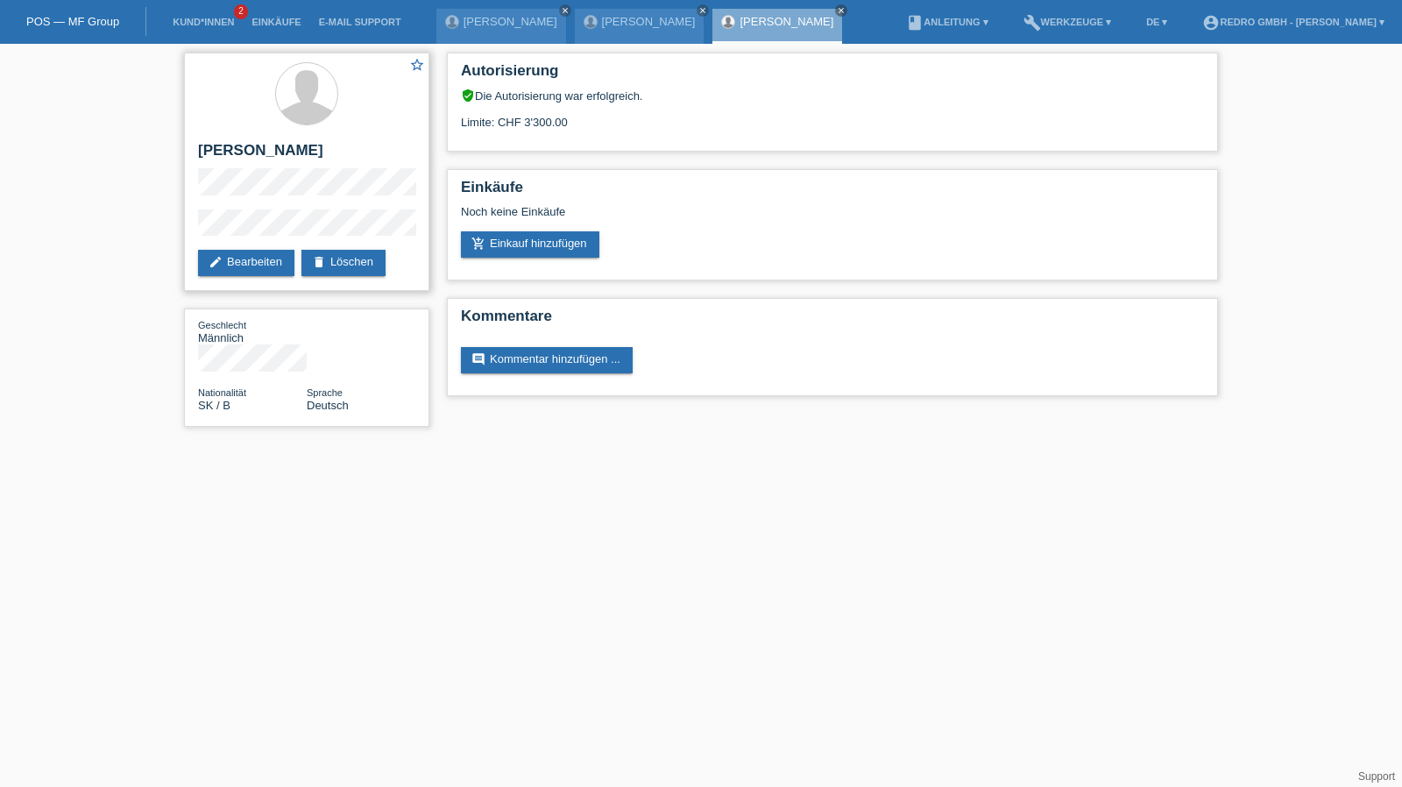
click at [240, 153] on h2 "[PERSON_NAME]" at bounding box center [306, 155] width 217 height 26
copy div "[PERSON_NAME]"
click at [150, 231] on div "star_border [PERSON_NAME] edit Bearbeiten delete Löschen Geschlecht Männlich Na…" at bounding box center [701, 244] width 1402 height 401
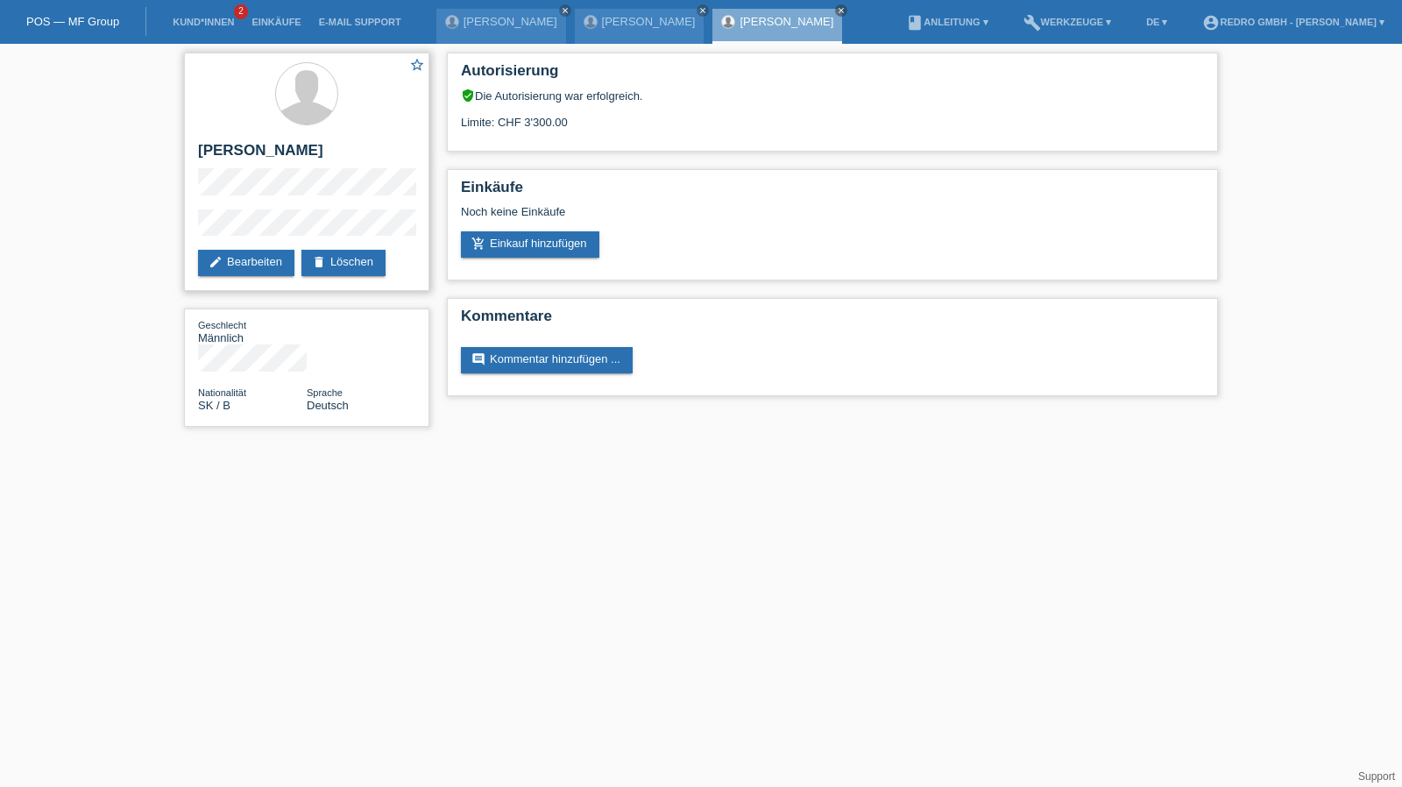
click at [284, 208] on div "star_border [PERSON_NAME] edit Bearbeiten delete Löschen" at bounding box center [306, 172] width 245 height 238
